Goal: Information Seeking & Learning: Learn about a topic

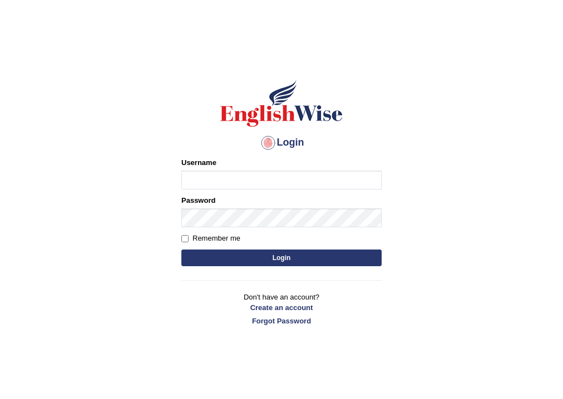
click at [215, 175] on input "Username" at bounding box center [281, 180] width 200 height 19
type input "neelamrani_parramatta"
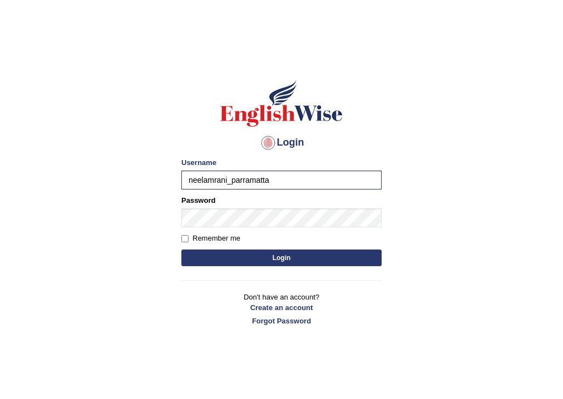
click at [300, 256] on button "Login" at bounding box center [281, 258] width 200 height 17
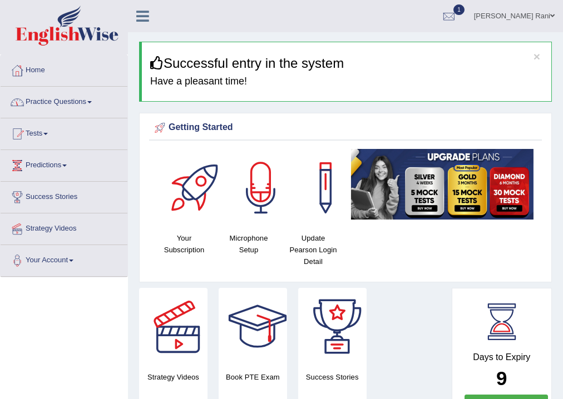
click at [85, 102] on link "Practice Questions" at bounding box center [64, 101] width 127 height 28
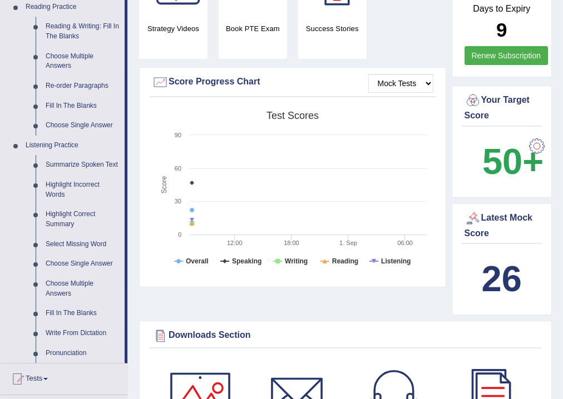
scroll to position [581, 0]
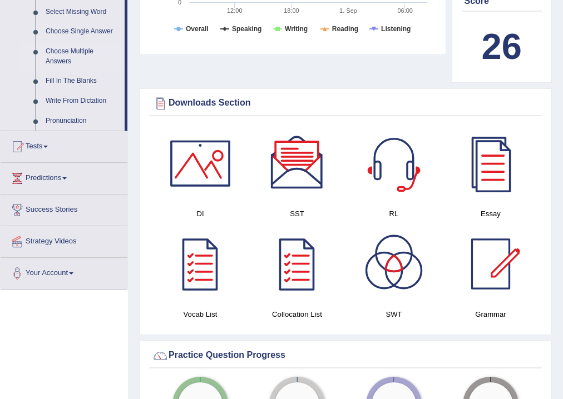
click at [117, 59] on link "Choose Multiple Answers" at bounding box center [83, 56] width 84 height 29
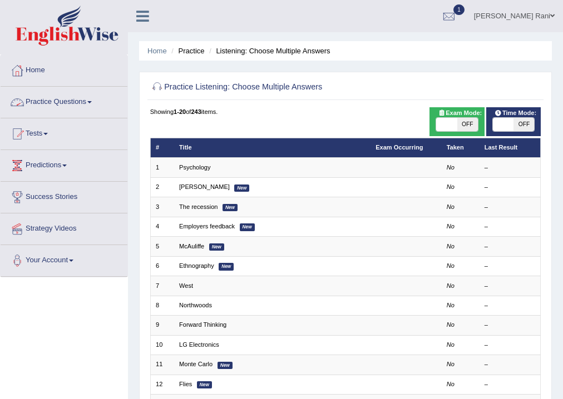
click at [74, 97] on link "Practice Questions" at bounding box center [64, 101] width 127 height 28
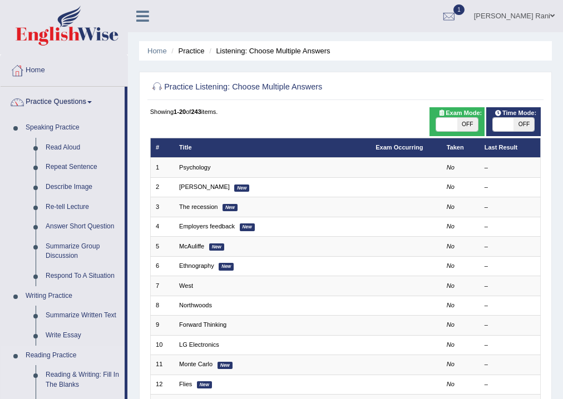
click at [101, 347] on link "Reading Practice" at bounding box center [73, 356] width 104 height 20
click at [103, 355] on link "Reading Practice" at bounding box center [73, 356] width 104 height 20
click at [129, 313] on div "Home Practice Listening: Choose Multiple Answers Practice Listening: Choose Mul…" at bounding box center [345, 307] width 435 height 615
click at [129, 306] on div "Home Practice Listening: Choose Multiple Answers Practice Listening: Choose Mul…" at bounding box center [345, 307] width 435 height 615
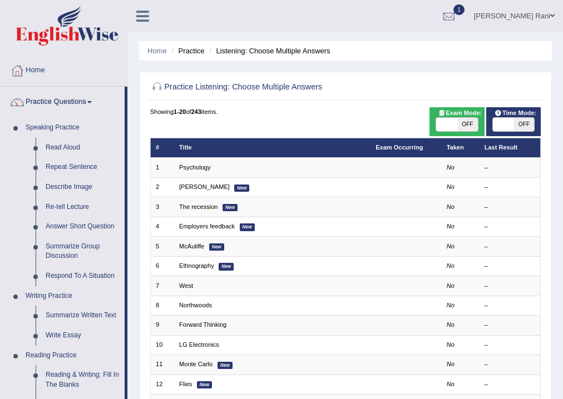
click at [129, 306] on div "Home Practice Listening: Choose Multiple Answers Practice Listening: Choose Mul…" at bounding box center [345, 307] width 435 height 615
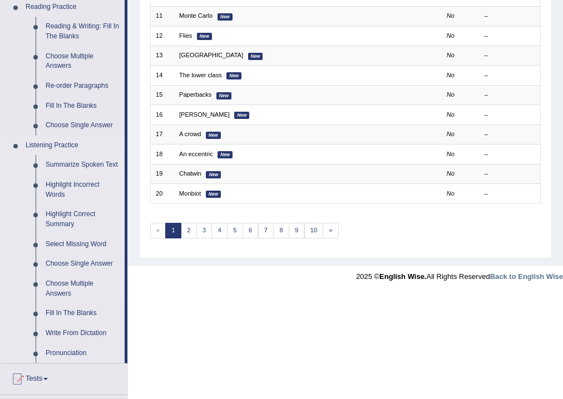
click at [81, 169] on link "Summarize Spoken Text" at bounding box center [83, 165] width 84 height 20
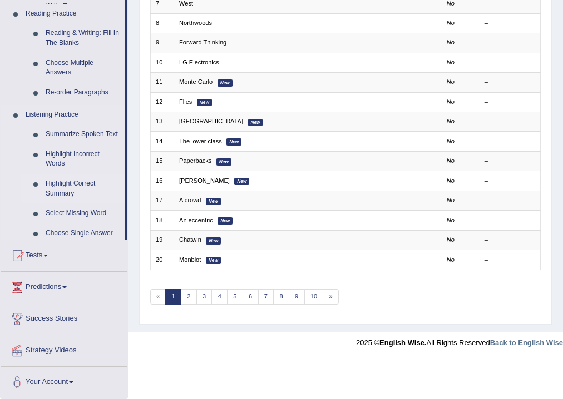
scroll to position [241, 0]
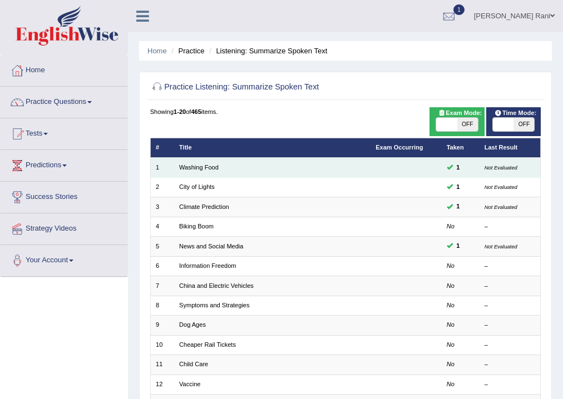
click at [254, 171] on td "Washing Food" at bounding box center [272, 167] width 196 height 19
click at [217, 169] on link "Washing Food" at bounding box center [198, 167] width 39 height 7
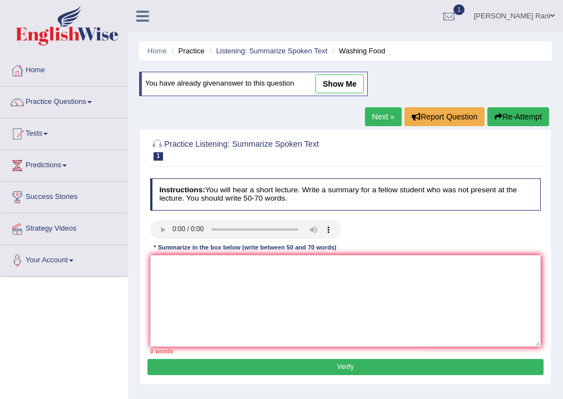
click at [217, 169] on div "Practice Listening: Summarize Spoken Text 1 Washing Food Instructions: You will…" at bounding box center [345, 257] width 413 height 256
click at [353, 86] on link "show me" at bounding box center [339, 84] width 48 height 19
type textarea "The speaker provideda acomprehenvise overview of give a imformastion abot tha f…"
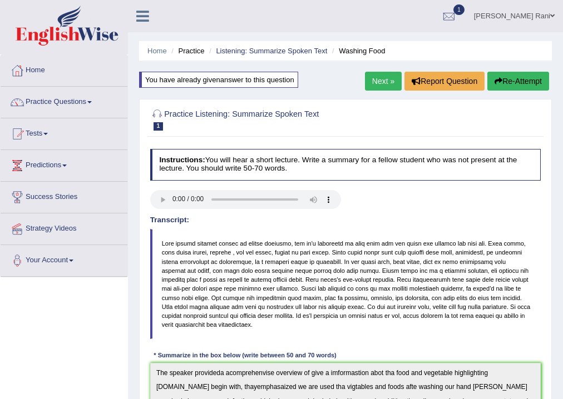
click at [374, 90] on link "Next »" at bounding box center [383, 81] width 37 height 19
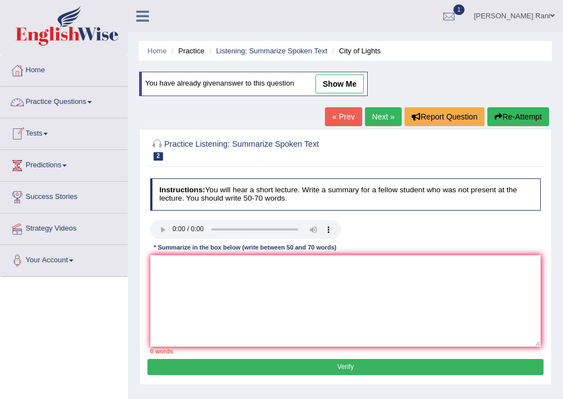
click at [88, 108] on link "Practice Questions" at bounding box center [64, 101] width 127 height 28
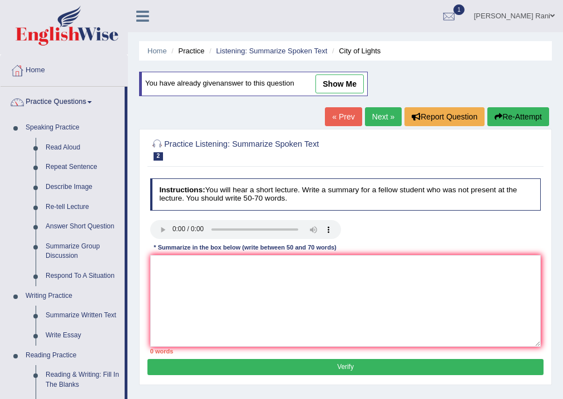
click at [562, 182] on div "Home Practice Listening: Summarize Spoken Text City of Lights You have already …" at bounding box center [345, 278] width 435 height 556
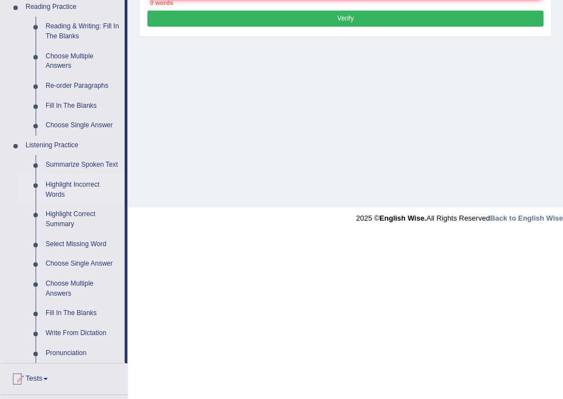
click at [70, 188] on link "Highlight Incorrect Words" at bounding box center [83, 189] width 84 height 29
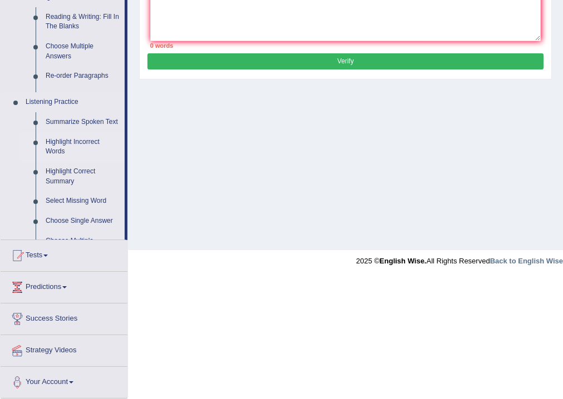
scroll to position [195, 0]
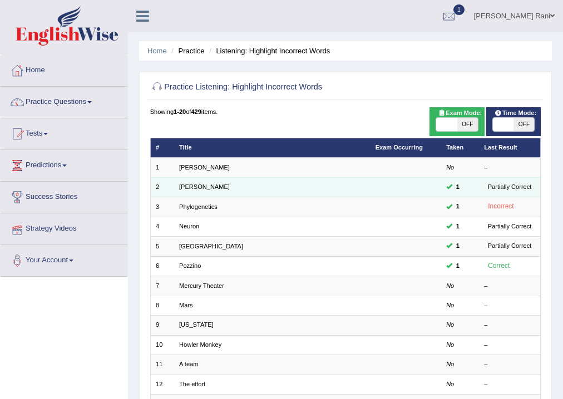
click at [222, 193] on td "[PERSON_NAME]" at bounding box center [272, 186] width 196 height 19
click at [224, 190] on td "[PERSON_NAME]" at bounding box center [272, 186] width 196 height 19
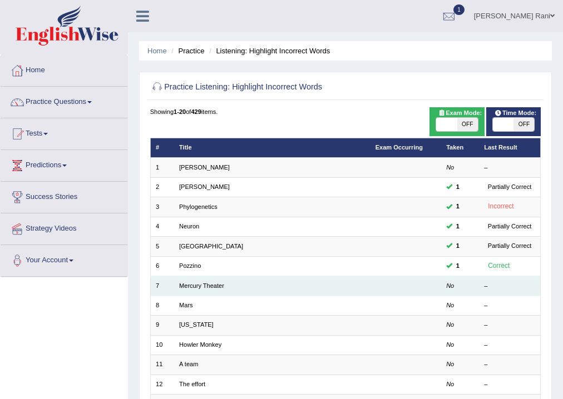
click at [231, 287] on td "Mercury Theater" at bounding box center [272, 285] width 196 height 19
click at [181, 288] on link "Mercury Theater" at bounding box center [201, 286] width 45 height 7
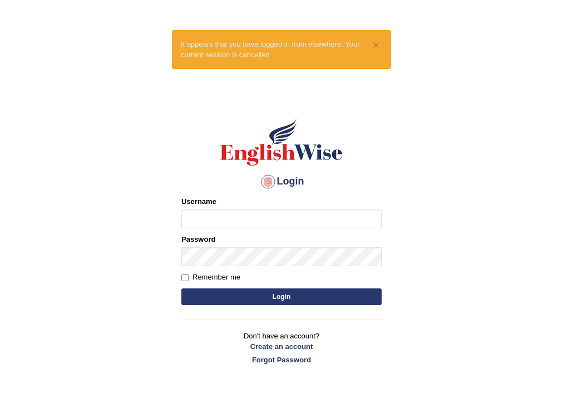
click at [208, 218] on input "Username" at bounding box center [281, 219] width 200 height 19
type input "neelamrani_parramatta"
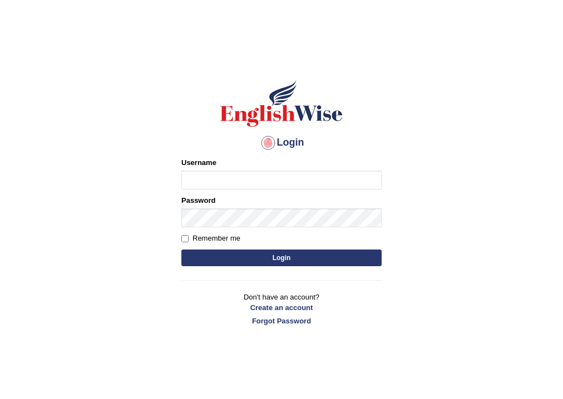
click at [194, 174] on input "Username" at bounding box center [281, 180] width 200 height 19
type input "neelamrani_parramatta"
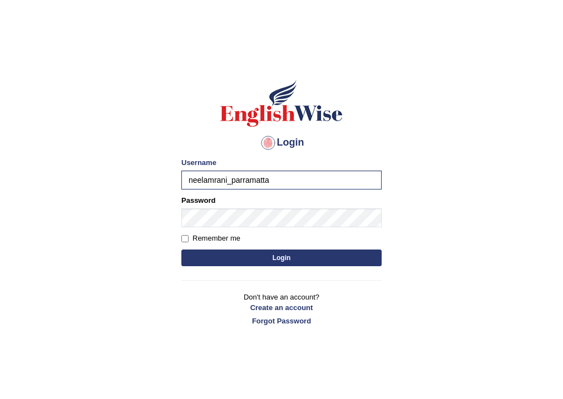
click at [309, 257] on button "Login" at bounding box center [281, 258] width 200 height 17
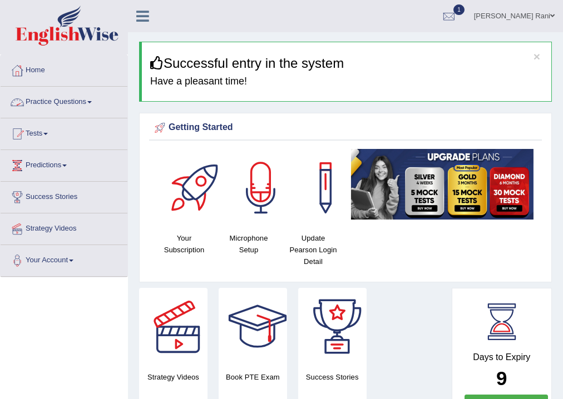
click at [93, 107] on link "Practice Questions" at bounding box center [64, 101] width 127 height 28
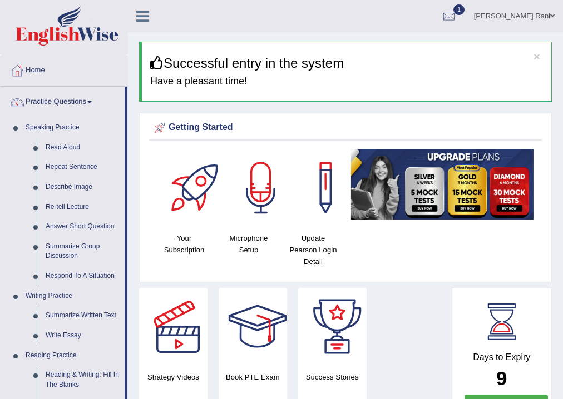
scroll to position [349, 0]
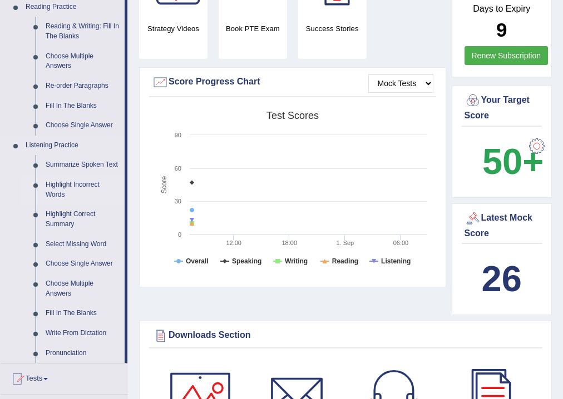
click at [85, 182] on link "Highlight Incorrect Words" at bounding box center [83, 189] width 84 height 29
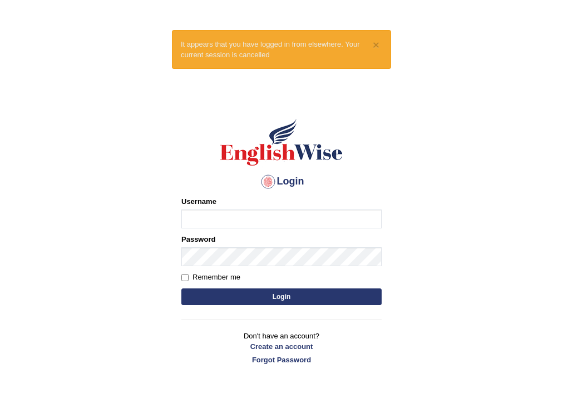
drag, startPoint x: 205, startPoint y: 214, endPoint x: 210, endPoint y: 221, distance: 8.8
click at [209, 220] on input "Username" at bounding box center [281, 219] width 200 height 19
type input "neelamrani_parramatta"
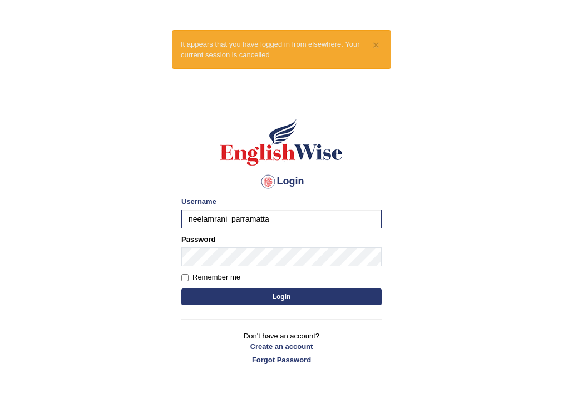
click at [291, 296] on button "Login" at bounding box center [281, 297] width 200 height 17
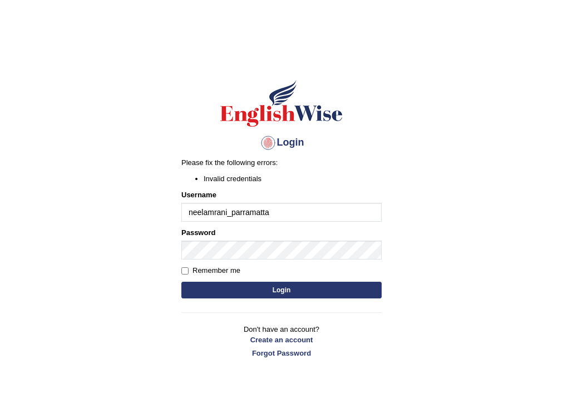
click at [282, 291] on button "Login" at bounding box center [281, 290] width 200 height 17
click at [273, 290] on button "Login" at bounding box center [281, 290] width 200 height 17
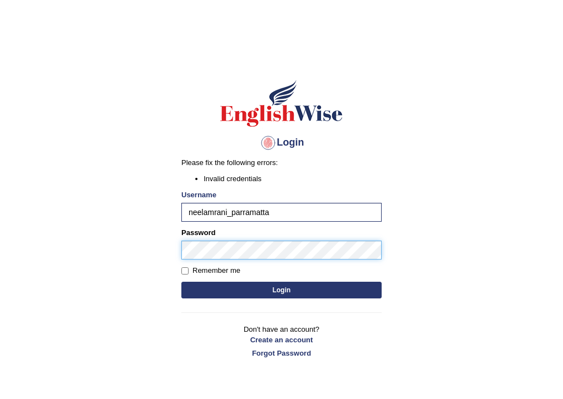
click at [181, 282] on button "Login" at bounding box center [281, 290] width 200 height 17
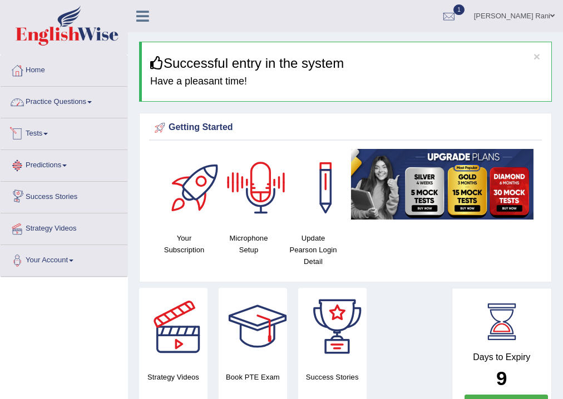
click at [85, 103] on link "Practice Questions" at bounding box center [64, 101] width 127 height 28
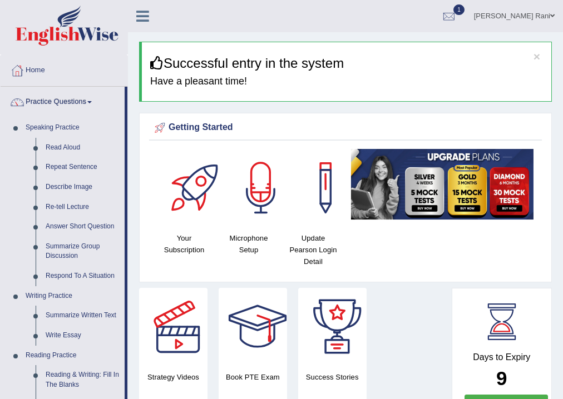
scroll to position [349, 0]
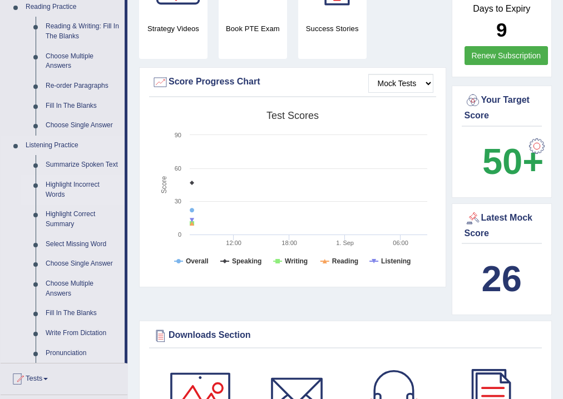
click at [81, 190] on link "Highlight Incorrect Words" at bounding box center [83, 189] width 84 height 29
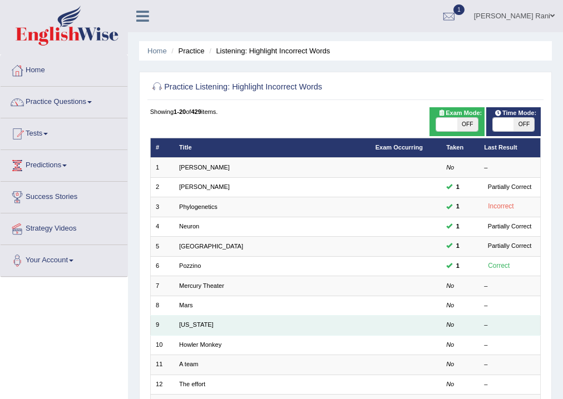
click at [226, 327] on td "[US_STATE]" at bounding box center [272, 325] width 196 height 19
click at [164, 327] on td "9" at bounding box center [162, 325] width 24 height 19
click at [182, 328] on link "[US_STATE]" at bounding box center [196, 324] width 34 height 7
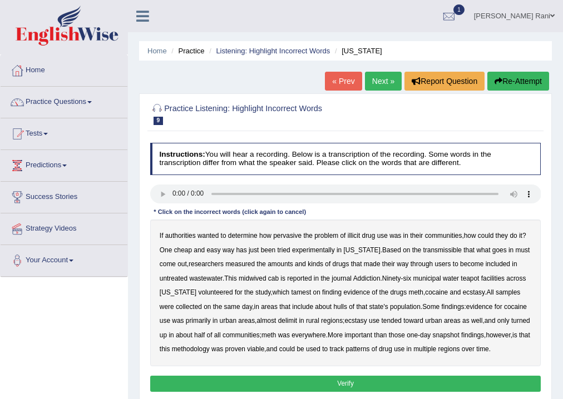
click at [425, 250] on b "transmissible" at bounding box center [442, 250] width 38 height 8
click at [256, 278] on b "midwived" at bounding box center [253, 279] width 28 height 8
click at [333, 308] on b "hulls" at bounding box center [339, 307] width 13 height 8
click at [278, 320] on b "delimit" at bounding box center [287, 321] width 19 height 8
click at [333, 383] on button "Verify" at bounding box center [345, 384] width 391 height 16
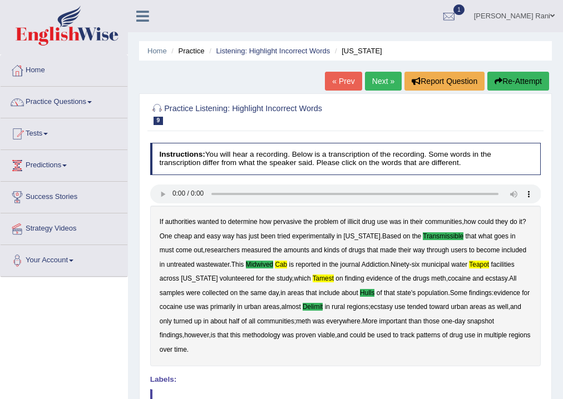
click at [376, 79] on link "Next »" at bounding box center [383, 81] width 37 height 19
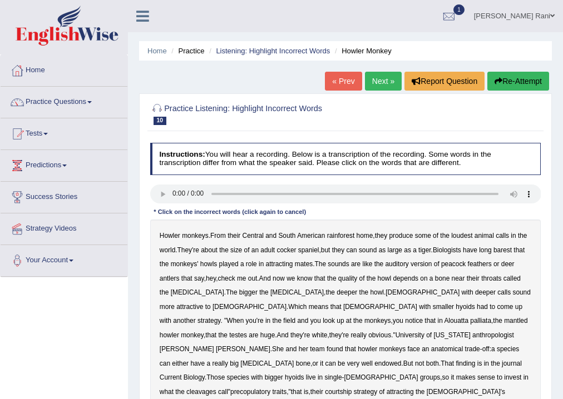
scroll to position [185, 0]
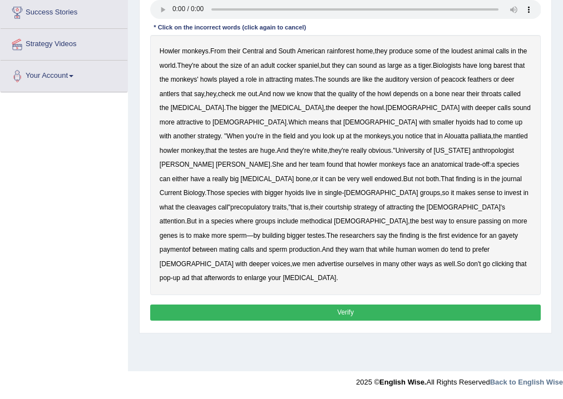
click at [275, 147] on b "huge" at bounding box center [267, 151] width 14 height 8
drag, startPoint x: 392, startPoint y: 209, endPoint x: 445, endPoint y: 209, distance: 52.8
click at [420, 209] on div "Howler monkeys . From their Central and South American rainforest home , they p…" at bounding box center [345, 165] width 391 height 260
click at [177, 232] on b "genes" at bounding box center [169, 236] width 18 height 8
click at [235, 274] on b "afterwords" at bounding box center [219, 278] width 31 height 8
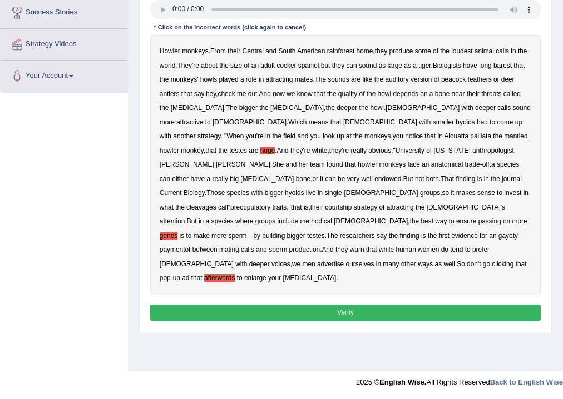
click at [230, 204] on b "precopulatory" at bounding box center [250, 208] width 40 height 8
click at [362, 305] on button "Verify" at bounding box center [345, 313] width 391 height 16
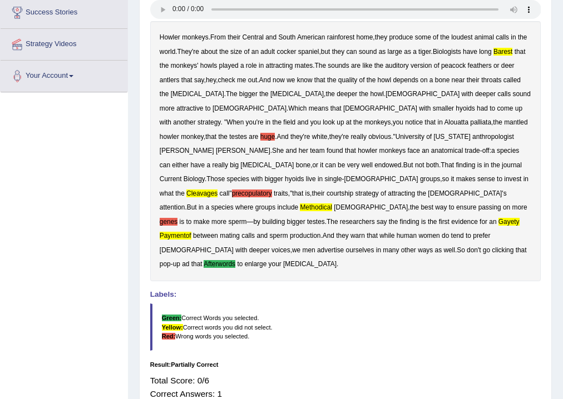
click at [551, 89] on div "Practice Listening: Highlight Incorrect Words 10 Howler Monkey Instructions: Yo…" at bounding box center [345, 170] width 413 height 523
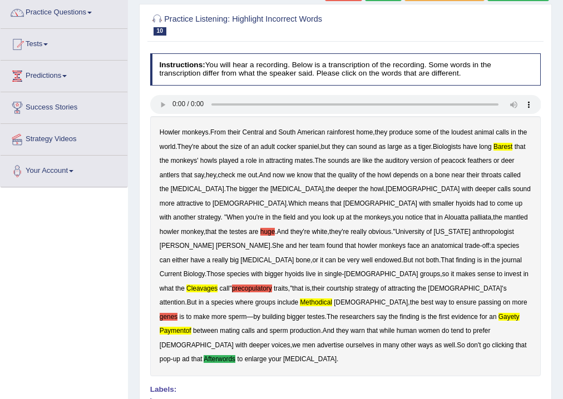
scroll to position [85, 0]
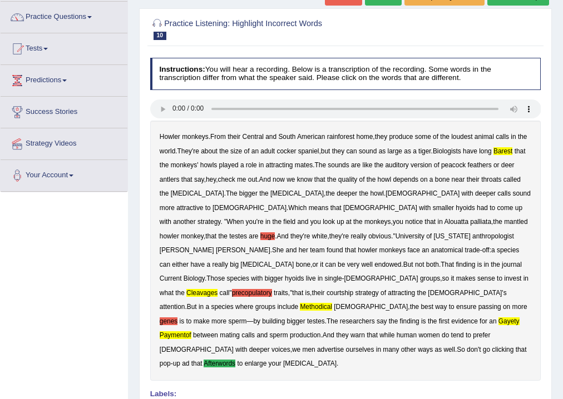
click at [560, 58] on div "Home Practice Listening: Highlight Incorrect Words Howler Monkey « Prev Next » …" at bounding box center [345, 227] width 435 height 624
click at [562, 57] on html "Toggle navigation Home Practice Questions Speaking Practice Read Aloud Repeat S…" at bounding box center [281, 114] width 563 height 399
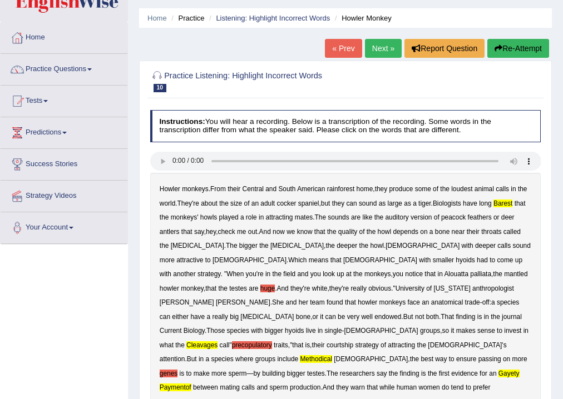
scroll to position [0, 0]
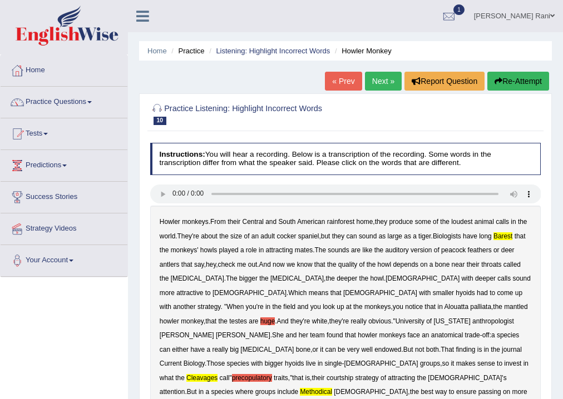
click at [375, 77] on link "Next »" at bounding box center [383, 81] width 37 height 19
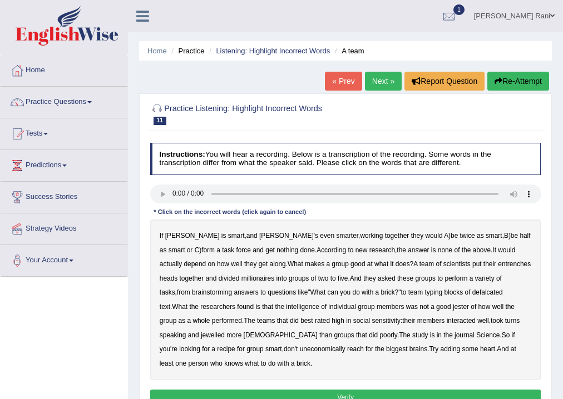
click at [443, 265] on b "scientists" at bounding box center [456, 264] width 27 height 8
click at [472, 293] on b "defalcated" at bounding box center [487, 293] width 31 height 8
click at [453, 307] on b "jester" at bounding box center [461, 307] width 16 height 8
click at [484, 320] on div "If Alice is smart , and Bob's even smarter , working together they would A ) be…" at bounding box center [345, 300] width 391 height 161
click at [225, 332] on b "jewelled" at bounding box center [213, 336] width 24 height 8
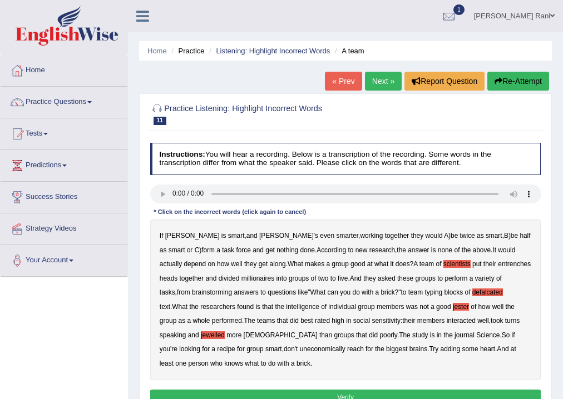
click at [443, 263] on b "scientists" at bounding box center [456, 264] width 27 height 8
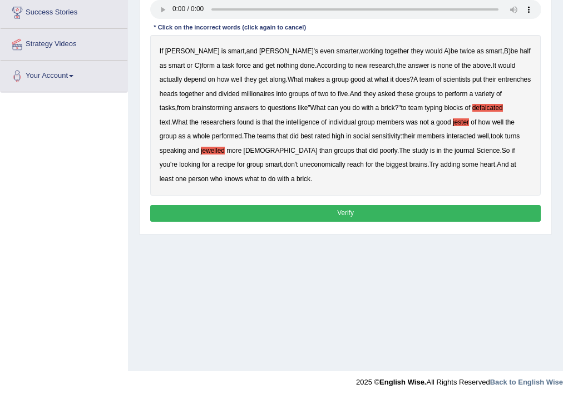
click at [323, 209] on button "Verify" at bounding box center [345, 213] width 391 height 16
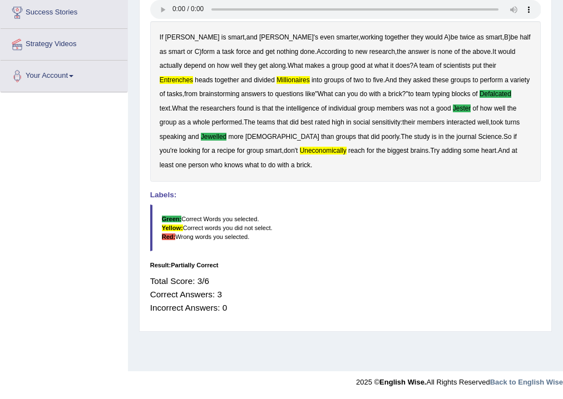
scroll to position [0, 0]
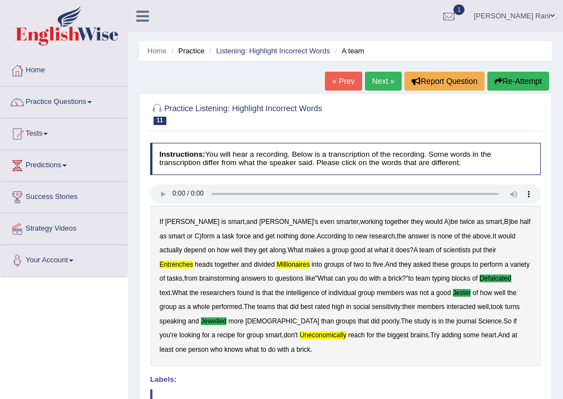
click at [374, 81] on link "Next »" at bounding box center [383, 81] width 37 height 19
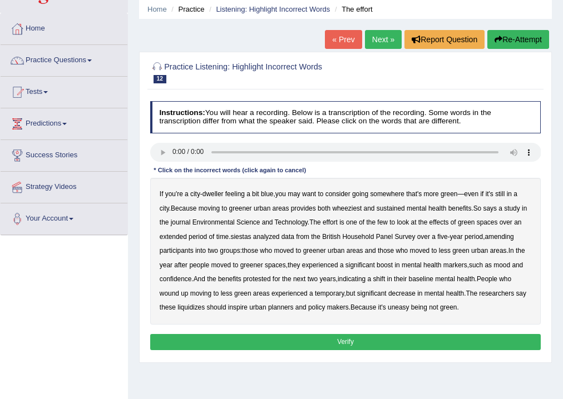
scroll to position [44, 0]
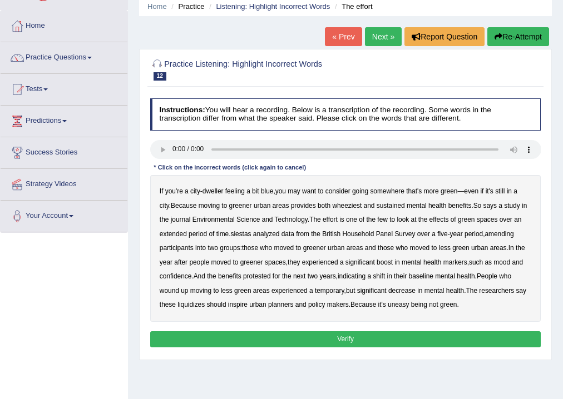
click at [286, 222] on b "Technology" at bounding box center [291, 220] width 33 height 8
click at [194, 305] on b "liquidizes" at bounding box center [190, 305] width 27 height 8
drag, startPoint x: 182, startPoint y: 304, endPoint x: 200, endPoint y: 306, distance: 17.4
click at [182, 304] on b "liquidizes" at bounding box center [190, 305] width 27 height 8
click at [396, 338] on button "Verify" at bounding box center [345, 340] width 391 height 16
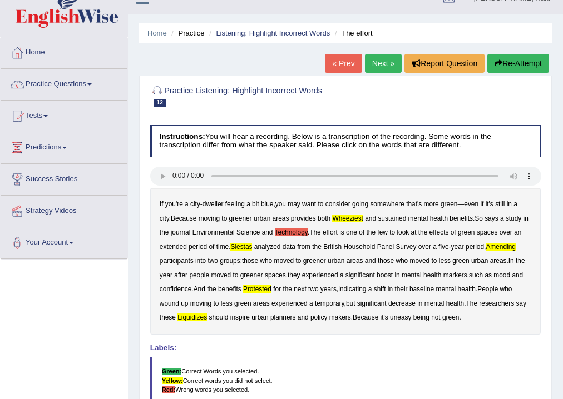
scroll to position [0, 0]
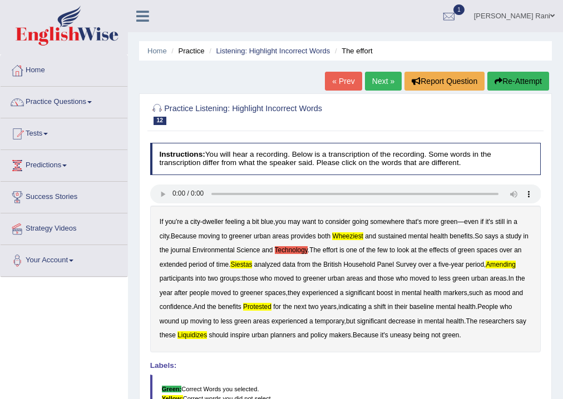
click at [365, 81] on link "Next »" at bounding box center [383, 81] width 37 height 19
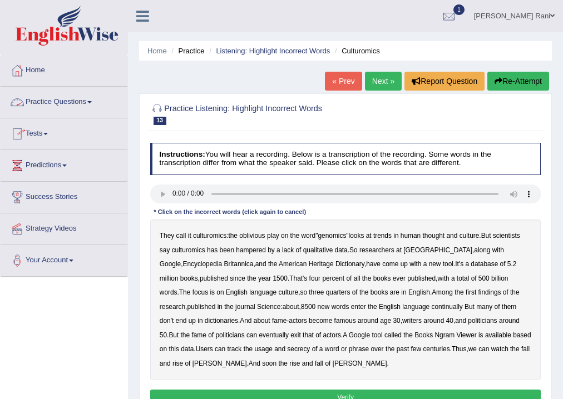
click at [76, 102] on link "Practice Questions" at bounding box center [64, 101] width 127 height 28
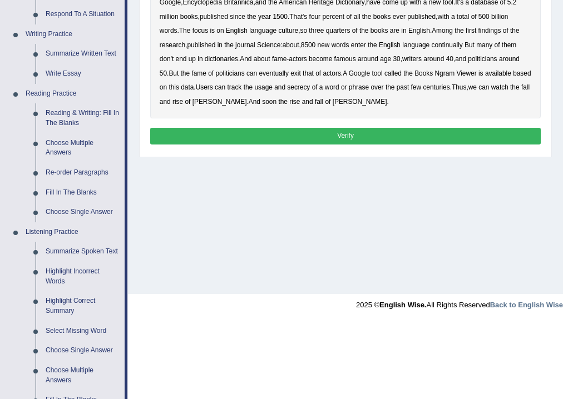
scroll to position [472, 0]
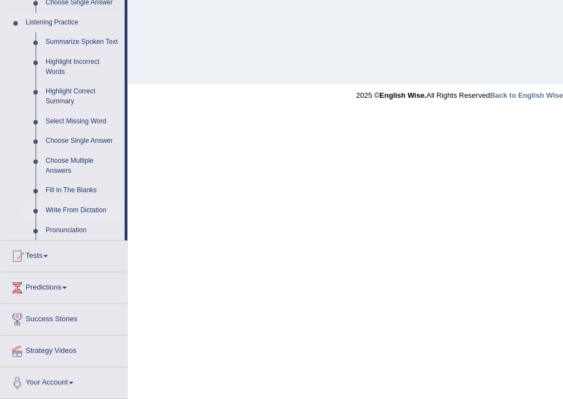
click at [93, 211] on link "Write From Dictation" at bounding box center [83, 211] width 84 height 20
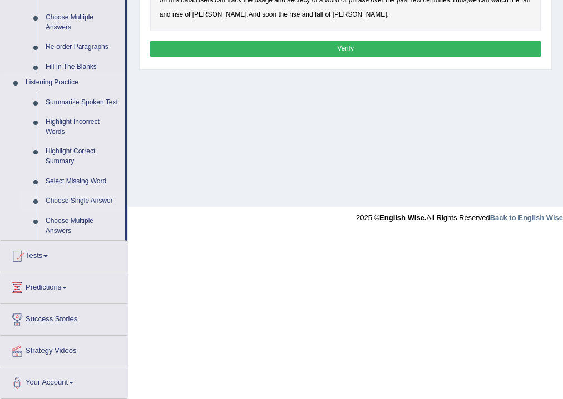
scroll to position [185, 0]
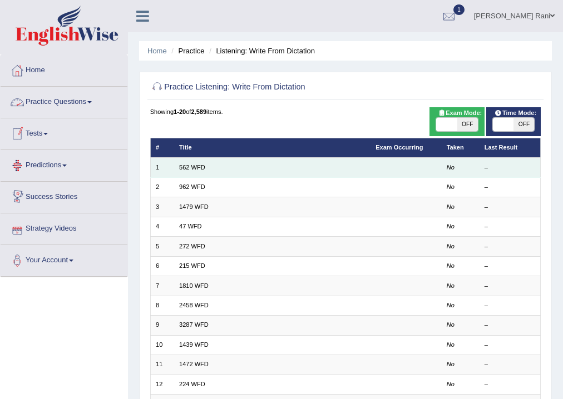
click at [206, 165] on td "562 WFD" at bounding box center [272, 167] width 196 height 19
click at [185, 170] on link "562 WFD" at bounding box center [192, 167] width 26 height 7
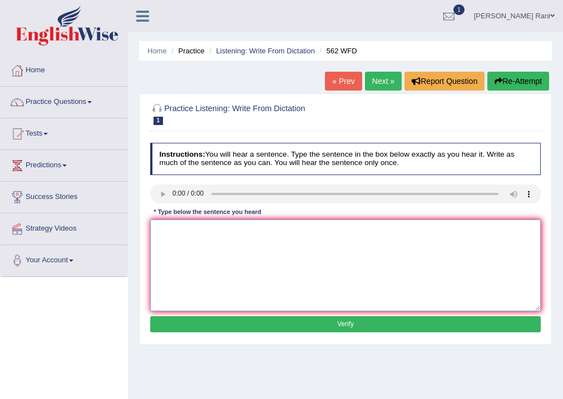
click at [173, 240] on textarea at bounding box center [345, 266] width 391 height 92
type textarea "The beetwen tha 3 deegri"
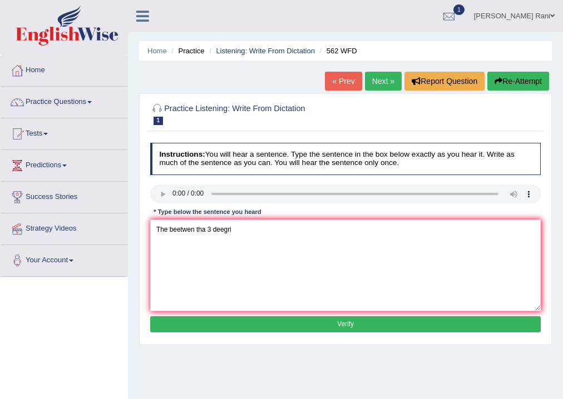
click at [335, 324] on button "Verify" at bounding box center [345, 324] width 391 height 16
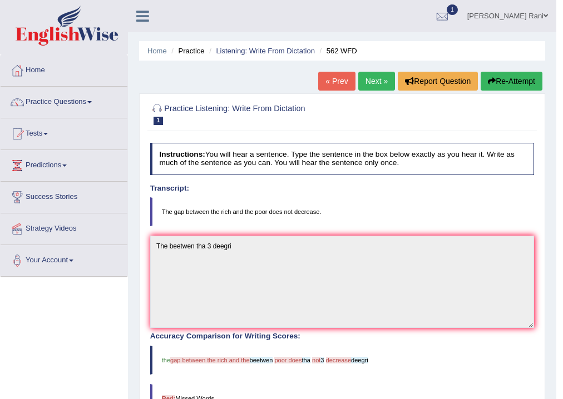
drag, startPoint x: 562, startPoint y: 249, endPoint x: 567, endPoint y: 273, distance: 24.3
click at [562, 277] on html "Toggle navigation Home Practice Questions Speaking Practice Read Aloud Repeat S…" at bounding box center [281, 199] width 563 height 399
click at [367, 86] on link "Next »" at bounding box center [376, 81] width 37 height 19
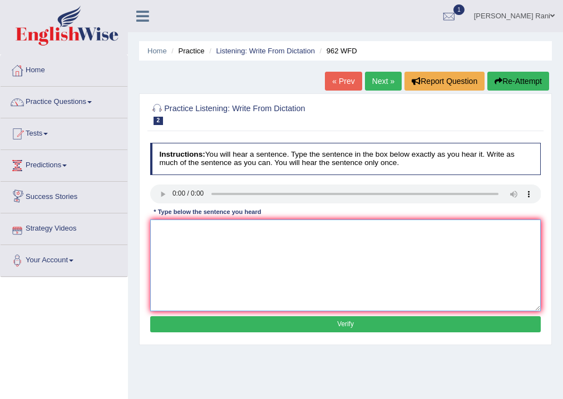
click at [157, 232] on textarea at bounding box center [345, 266] width 391 height 92
click at [207, 230] on textarea "If you have" at bounding box center [345, 266] width 391 height 92
type textarea "If you have any qustion in tha call please up your hand"
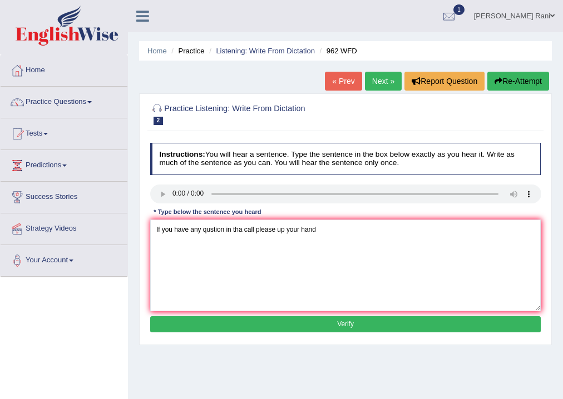
click at [358, 329] on button "Verify" at bounding box center [345, 324] width 391 height 16
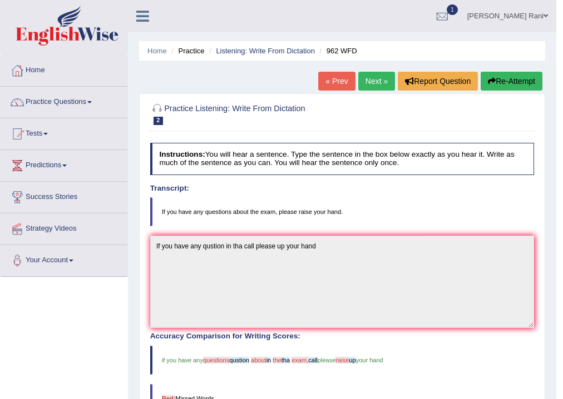
click at [364, 80] on link "Next »" at bounding box center [376, 81] width 37 height 19
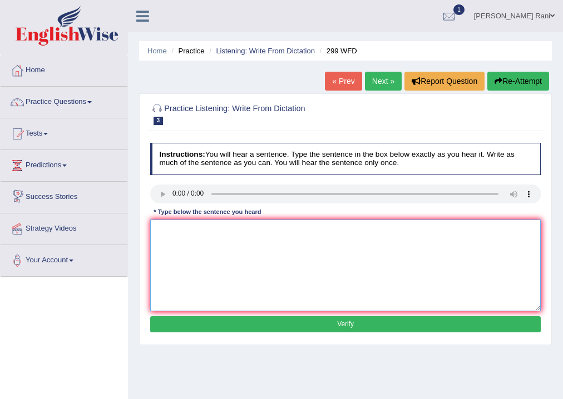
click at [176, 234] on textarea at bounding box center [345, 266] width 391 height 92
click at [176, 222] on textarea at bounding box center [345, 266] width 391 height 92
click at [234, 229] on textarea "Students will be class romm from" at bounding box center [345, 266] width 391 height 92
click at [236, 229] on textarea "Students will be class romm from" at bounding box center [345, 266] width 391 height 92
click at [256, 230] on textarea "Students will be class room from" at bounding box center [345, 266] width 391 height 92
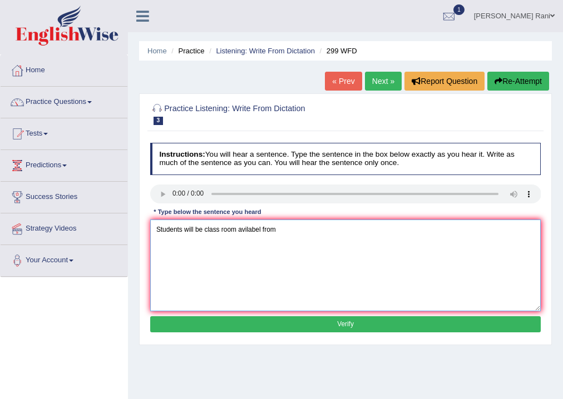
type textarea "Students will be class room avilabel from"
click at [347, 325] on button "Verify" at bounding box center [345, 324] width 391 height 16
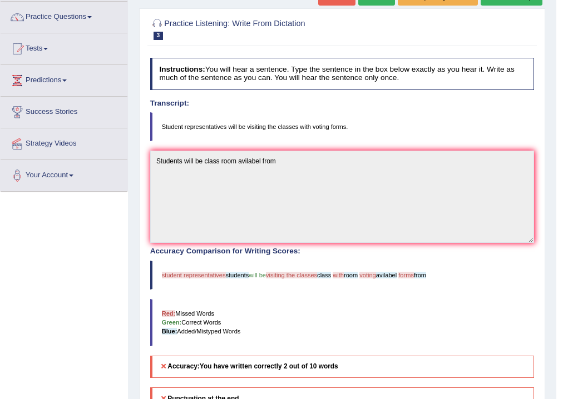
scroll to position [82, 0]
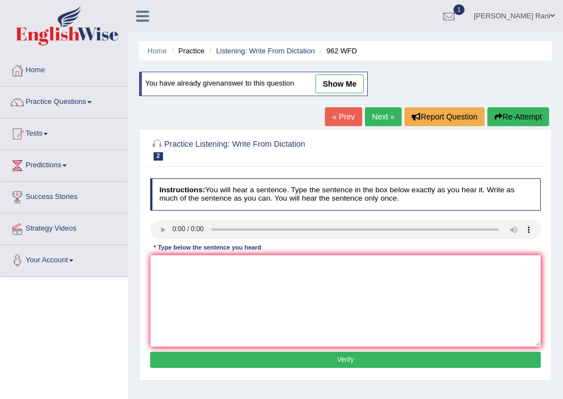
click at [347, 82] on link "show me" at bounding box center [339, 84] width 48 height 19
type textarea "If you have any qustion in tha call please up your hand"
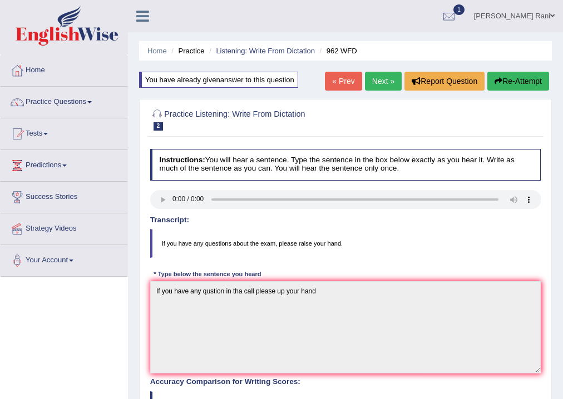
click at [374, 87] on link "Next »" at bounding box center [383, 81] width 37 height 19
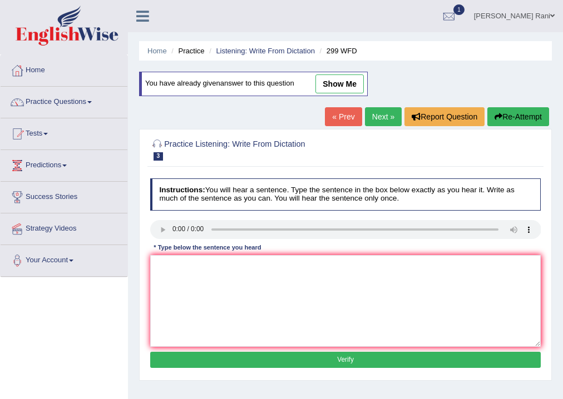
click at [384, 120] on link "Next »" at bounding box center [383, 116] width 37 height 19
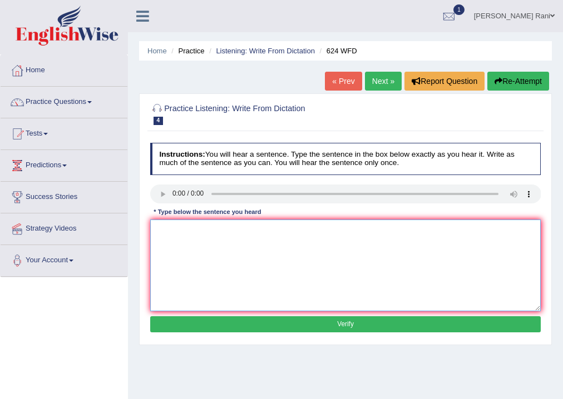
click at [162, 238] on textarea at bounding box center [345, 266] width 391 height 92
click at [163, 227] on textarea at bounding box center [345, 266] width 391 height 92
type textarea "a"
type textarea "A coures has a more thinking and learning"
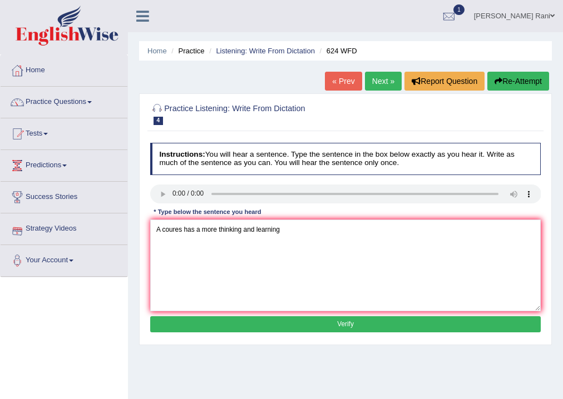
click at [382, 326] on button "Verify" at bounding box center [345, 324] width 391 height 16
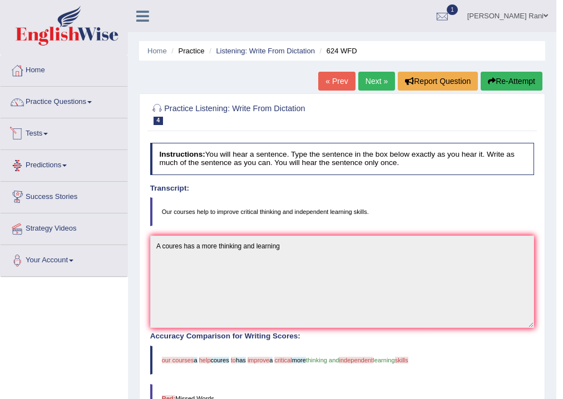
click at [66, 116] on li "Practice Questions Speaking Practice Read Aloud Repeat Sentence Describe Image …" at bounding box center [64, 103] width 127 height 32
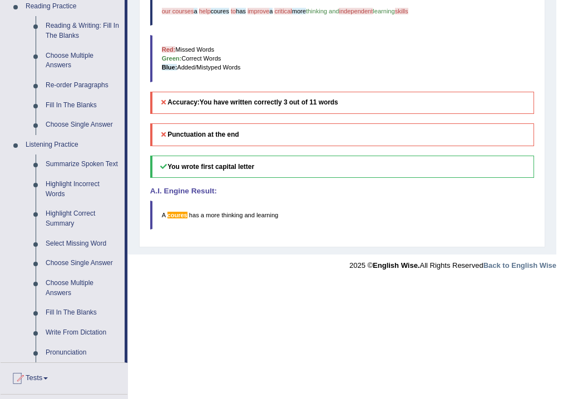
scroll to position [357, 0]
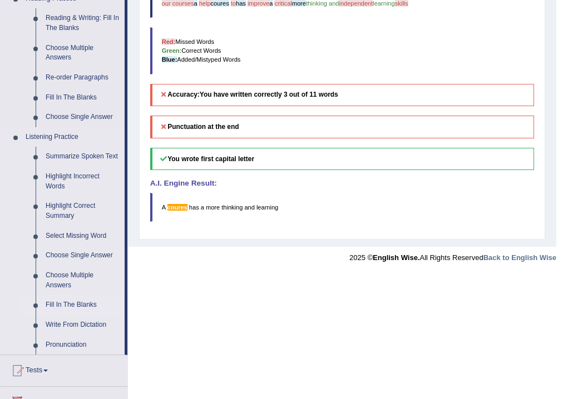
click at [82, 306] on link "Fill In The Blanks" at bounding box center [83, 305] width 84 height 20
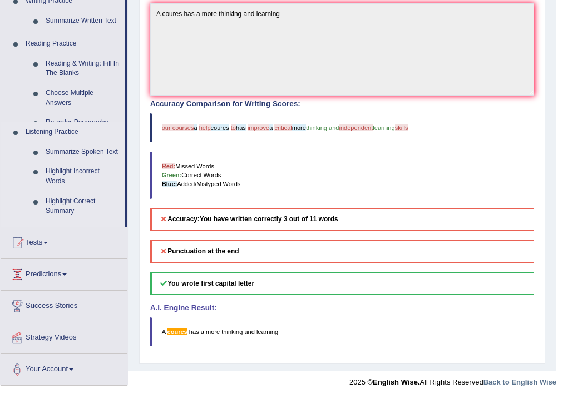
scroll to position [231, 0]
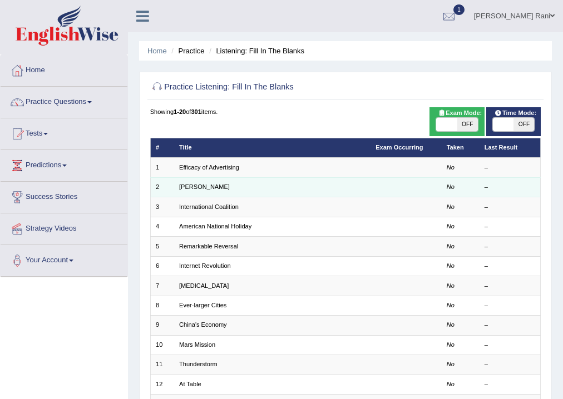
click at [185, 194] on td "[PERSON_NAME]" at bounding box center [272, 186] width 196 height 19
click at [180, 186] on link "Kazuhiro" at bounding box center [204, 187] width 51 height 7
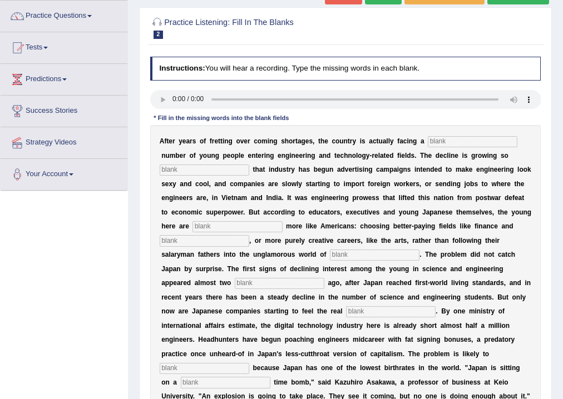
scroll to position [16, 0]
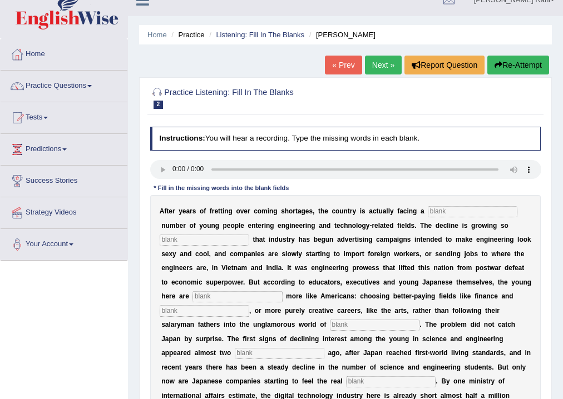
click at [367, 61] on link "Next »" at bounding box center [383, 65] width 37 height 19
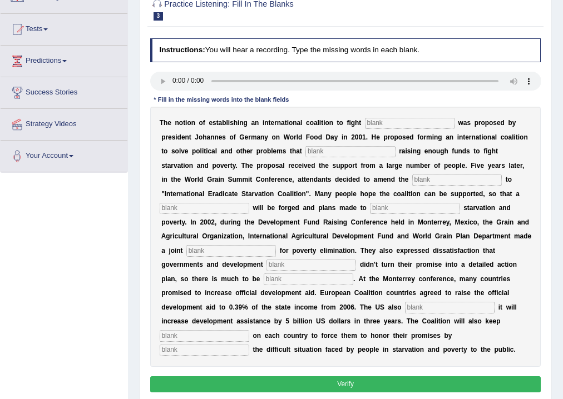
scroll to position [107, 0]
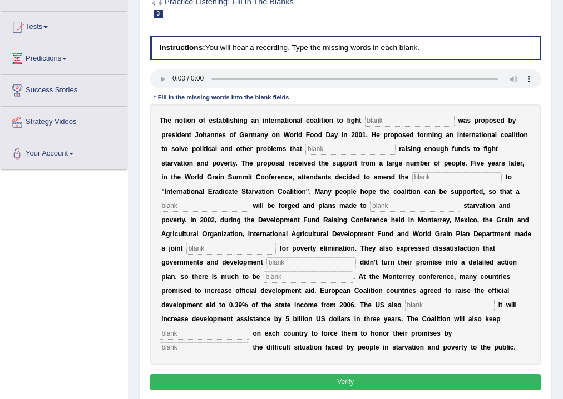
click at [189, 351] on input "text" at bounding box center [205, 348] width 90 height 11
type input "a"
type input "exposing"
click at [447, 301] on input "text" at bounding box center [450, 305] width 90 height 11
type input "incrise"
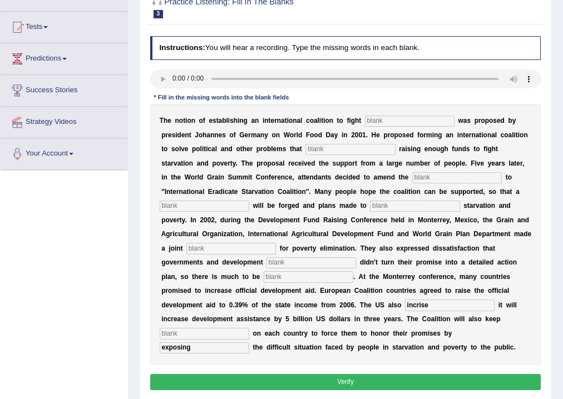
click at [360, 382] on button "Verify" at bounding box center [345, 382] width 391 height 16
click at [361, 382] on button "Verify" at bounding box center [345, 382] width 391 height 16
click at [404, 121] on input "text" at bounding box center [410, 121] width 90 height 11
type input "y"
click at [348, 151] on input "y" at bounding box center [350, 149] width 90 height 11
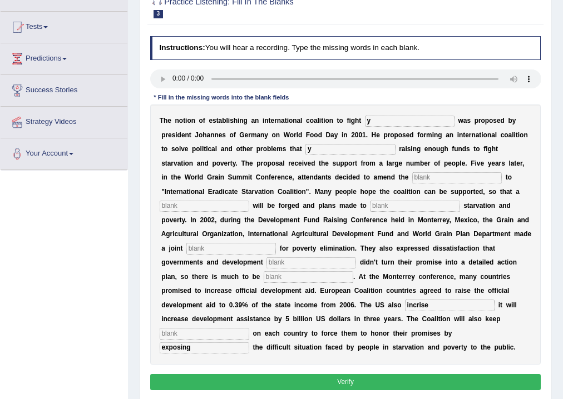
type input "yh"
click at [431, 177] on input "text" at bounding box center [457, 177] width 90 height 11
click at [424, 178] on input "text" at bounding box center [457, 177] width 90 height 11
type input "h"
click at [398, 205] on input "h" at bounding box center [415, 206] width 90 height 11
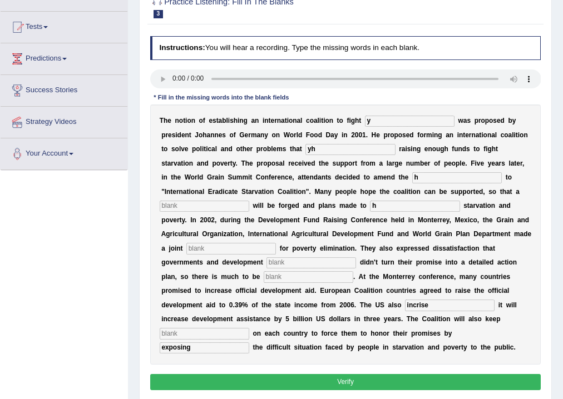
type input "h"
click at [217, 206] on input "h" at bounding box center [205, 206] width 90 height 11
type input "h"
click at [238, 250] on input "h" at bounding box center [231, 248] width 90 height 11
type input "h"
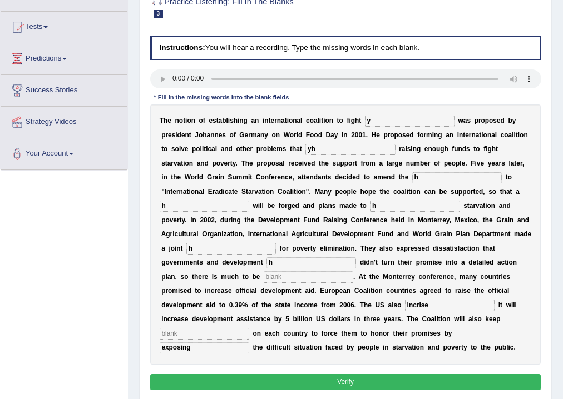
click at [281, 265] on input "h" at bounding box center [311, 263] width 90 height 11
type input "h"
click at [280, 274] on input "h" at bounding box center [309, 276] width 90 height 11
type input "h"
click at [229, 334] on input "h" at bounding box center [205, 333] width 90 height 11
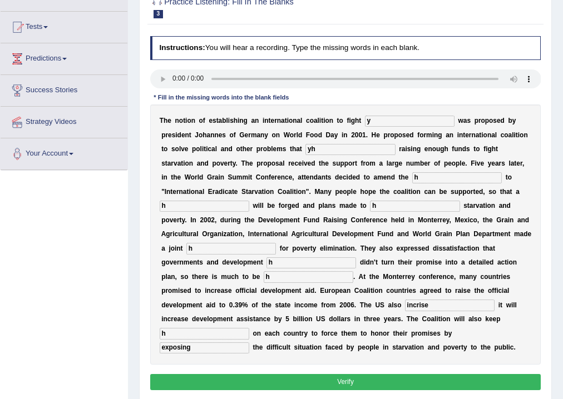
type input "h"
click at [381, 389] on button "Verify" at bounding box center [345, 382] width 391 height 16
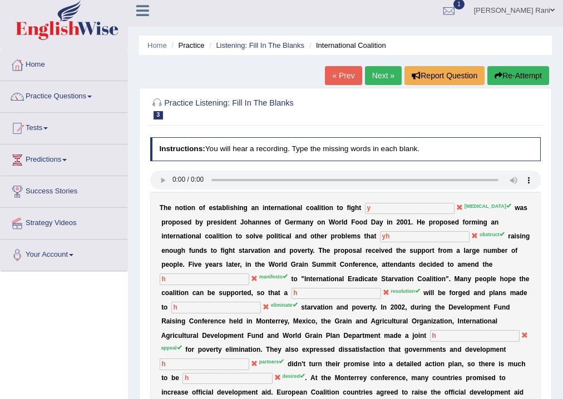
scroll to position [0, 0]
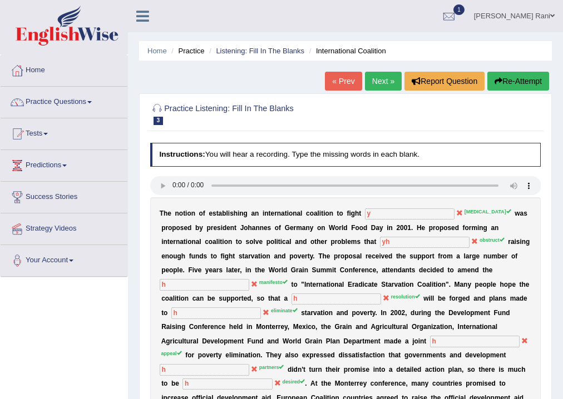
click at [368, 86] on link "Next »" at bounding box center [383, 81] width 37 height 19
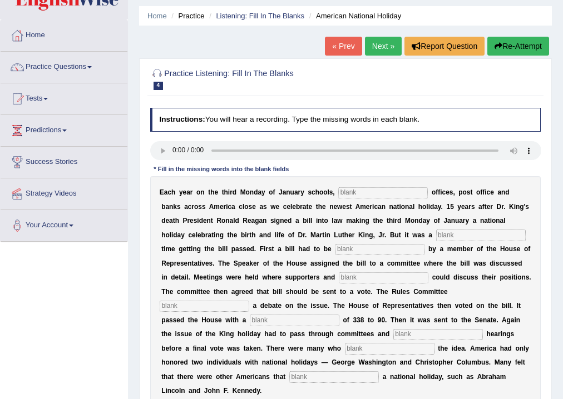
scroll to position [37, 0]
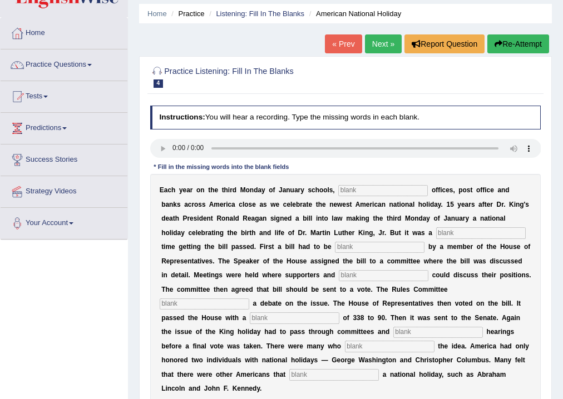
click at [353, 189] on input "text" at bounding box center [383, 190] width 90 height 11
click at [354, 189] on input "text" at bounding box center [383, 190] width 90 height 11
click at [355, 191] on input "text" at bounding box center [383, 190] width 90 height 11
drag, startPoint x: 355, startPoint y: 191, endPoint x: 364, endPoint y: 193, distance: 8.5
click at [364, 193] on input "text" at bounding box center [383, 190] width 90 height 11
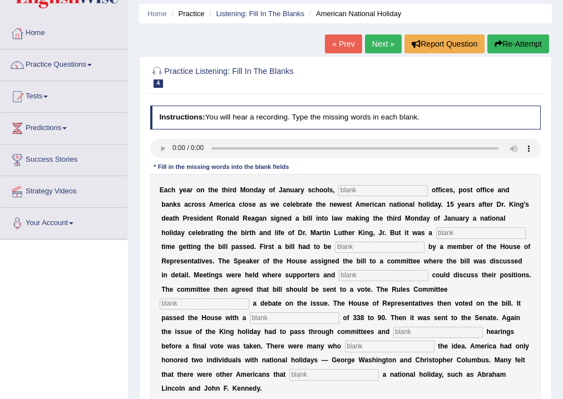
drag, startPoint x: 354, startPoint y: 243, endPoint x: 441, endPoint y: 240, distance: 86.3
click at [435, 250] on div "E a c h y e a r o n t h e t h i r d M o n d a y o f J a n u a r y s c h o o l s…" at bounding box center [345, 290] width 391 height 232
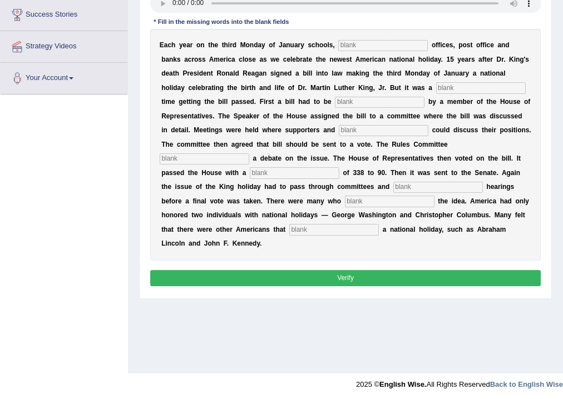
scroll to position [185, 0]
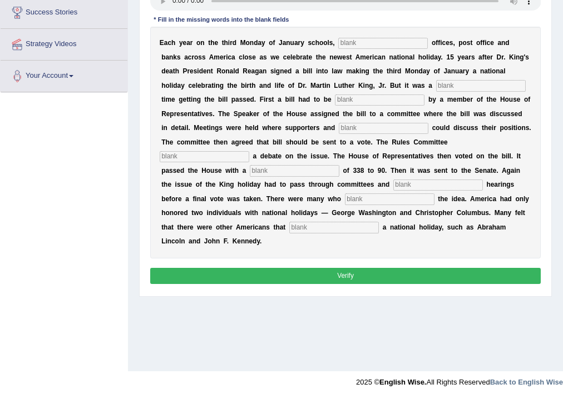
drag, startPoint x: 387, startPoint y: 273, endPoint x: 392, endPoint y: 265, distance: 8.8
click at [388, 271] on button "Verify" at bounding box center [345, 276] width 391 height 16
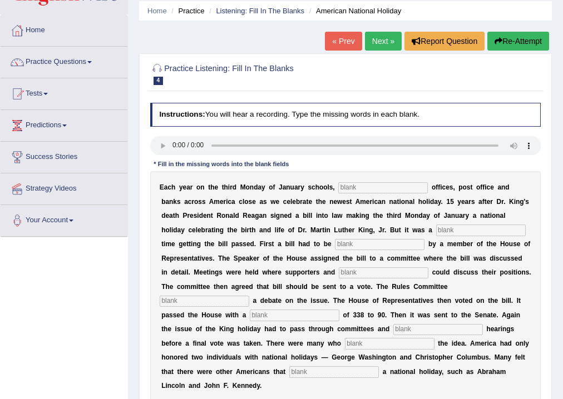
scroll to position [0, 0]
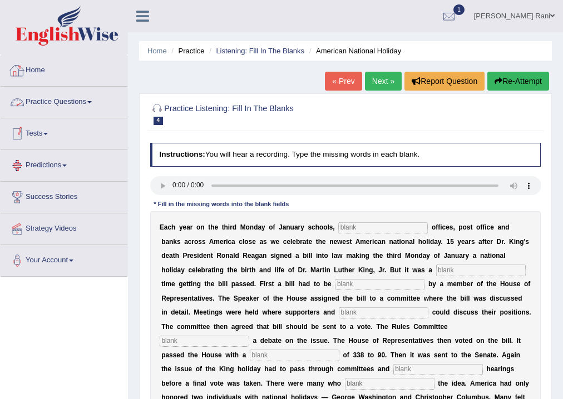
click at [28, 105] on link "Practice Questions" at bounding box center [64, 101] width 127 height 28
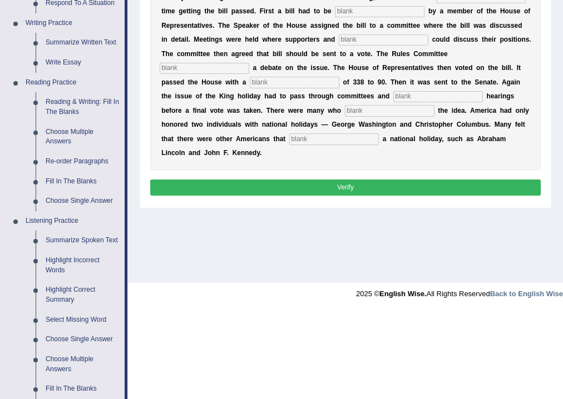
scroll to position [275, 0]
